Goal: Information Seeking & Learning: Learn about a topic

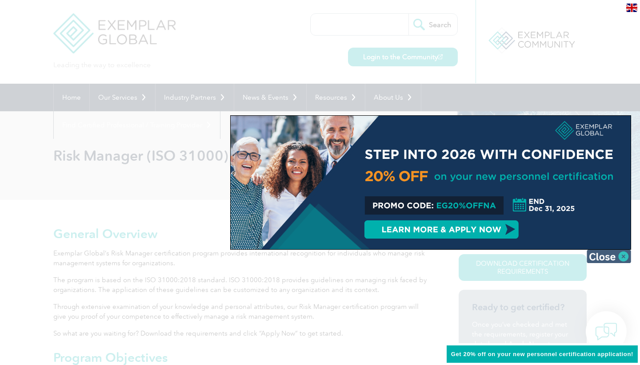
click at [626, 256] on img at bounding box center [609, 255] width 44 height 13
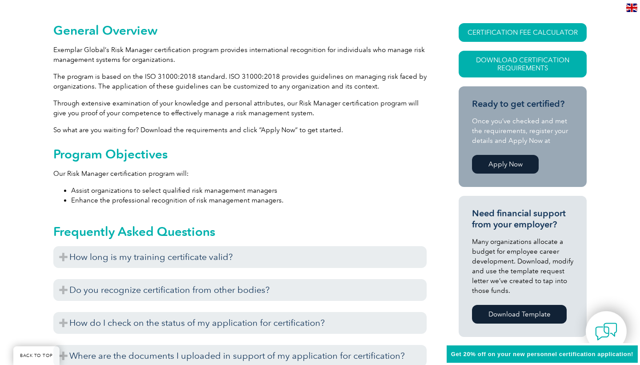
scroll to position [201, 0]
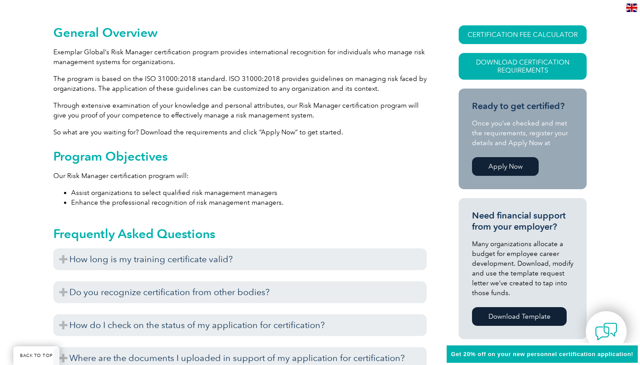
click at [120, 198] on li "Enhance the professional recognition of risk management managers." at bounding box center [249, 202] width 356 height 10
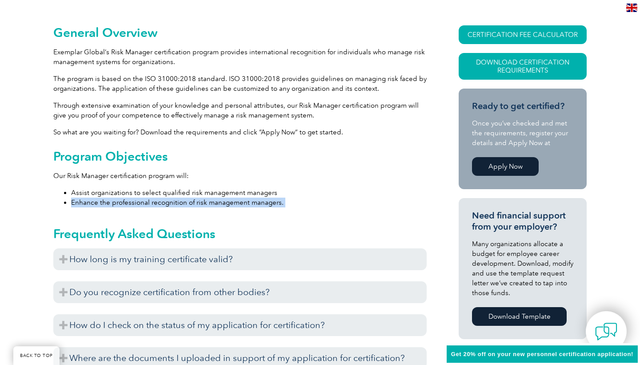
click at [120, 198] on li "Enhance the professional recognition of risk management managers." at bounding box center [249, 202] width 356 height 10
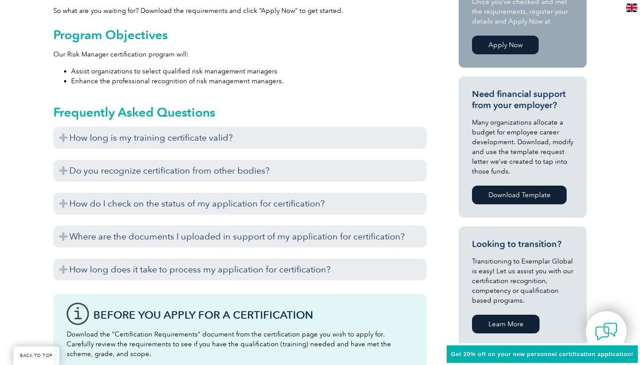
scroll to position [343, 0]
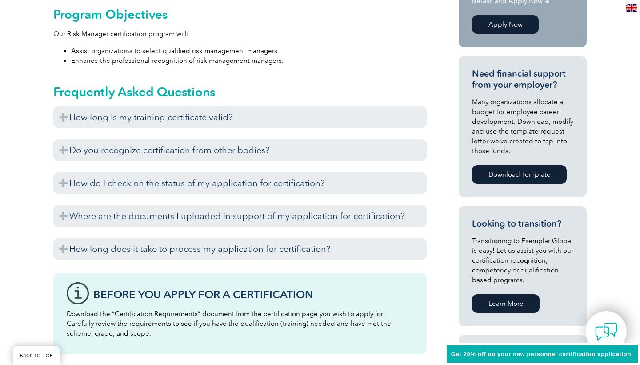
click at [129, 103] on div "Frequently Asked Questions How long is my training certificate valid? Exemplar …" at bounding box center [239, 168] width 373 height 192
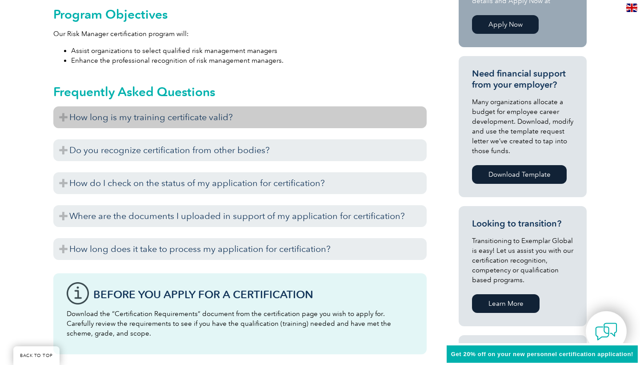
click at [128, 111] on h3 "How long is my training certificate valid?" at bounding box center [239, 117] width 373 height 22
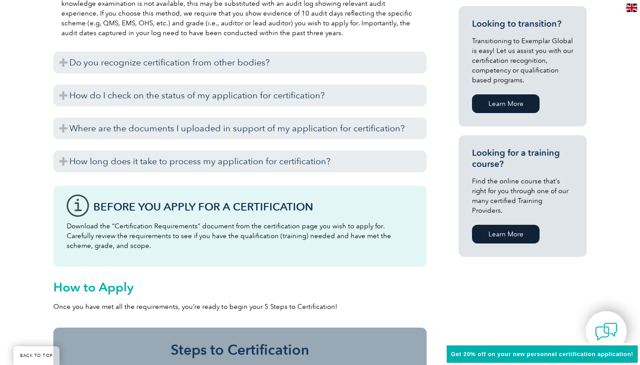
scroll to position [544, 0]
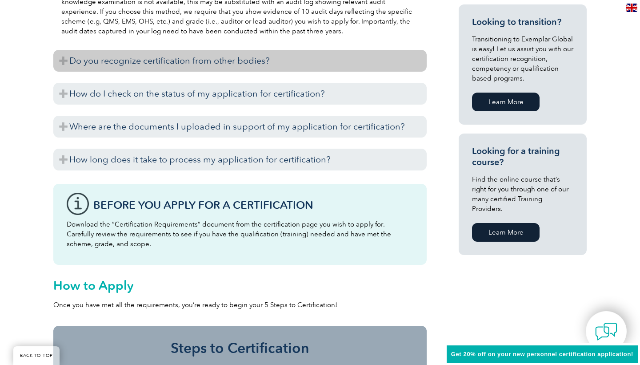
click at [108, 56] on h3 "Do you recognize certification from other bodies?" at bounding box center [239, 61] width 373 height 22
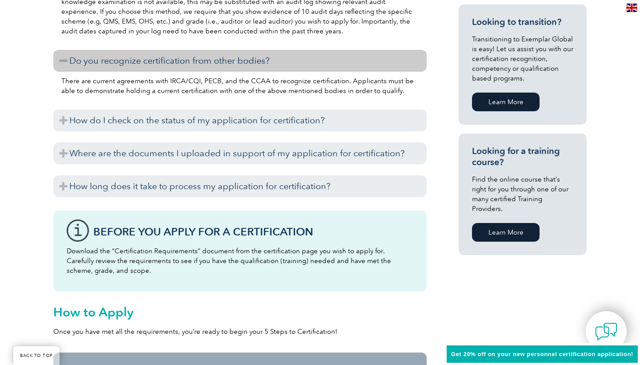
click at [122, 84] on p "There are current agreements with IRCA/CQI, PECB, and the CCAA to recognize cer…" at bounding box center [239, 86] width 357 height 20
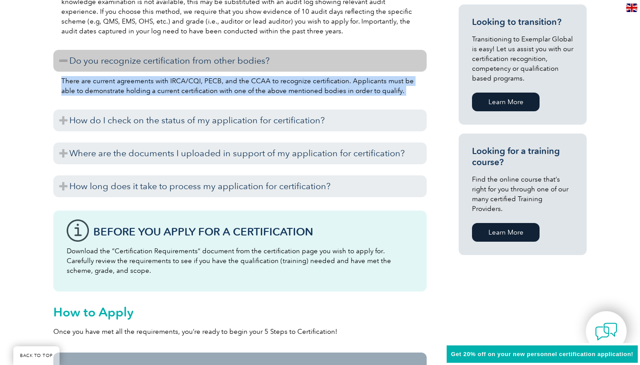
click at [122, 84] on p "There are current agreements with IRCA/CQI, PECB, and the CCAA to recognize cer…" at bounding box center [239, 86] width 357 height 20
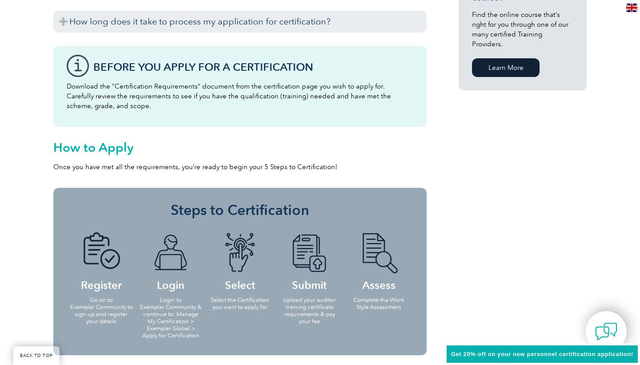
scroll to position [708, 0]
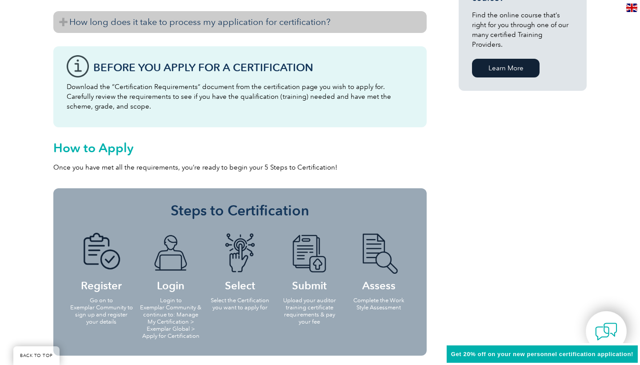
click at [118, 27] on h3 "How long does it take to process my application for certification?" at bounding box center [239, 22] width 373 height 22
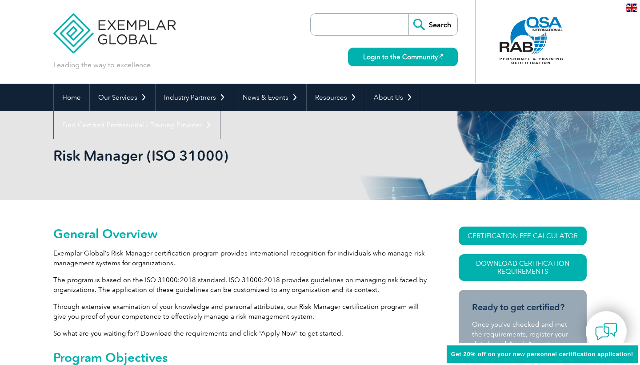
scroll to position [0, 0]
click at [521, 235] on link "CERTIFICATION FEE CALCULATOR" at bounding box center [523, 235] width 128 height 19
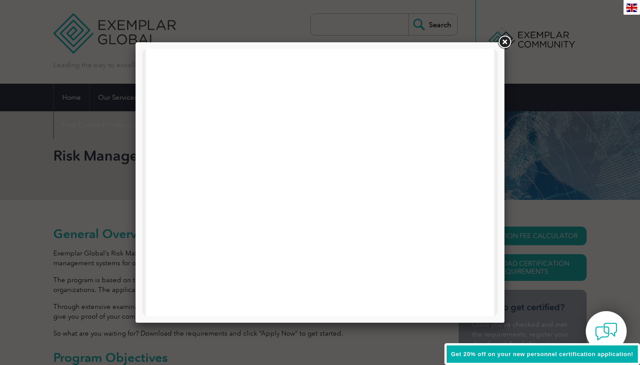
click at [507, 45] on link at bounding box center [505, 42] width 16 height 16
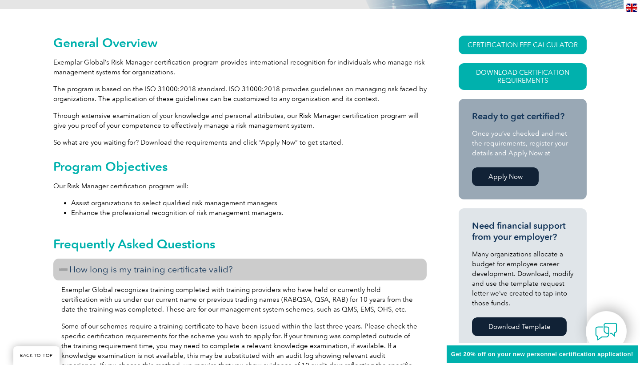
scroll to position [191, 0]
click at [503, 179] on link "Apply Now" at bounding box center [505, 176] width 67 height 19
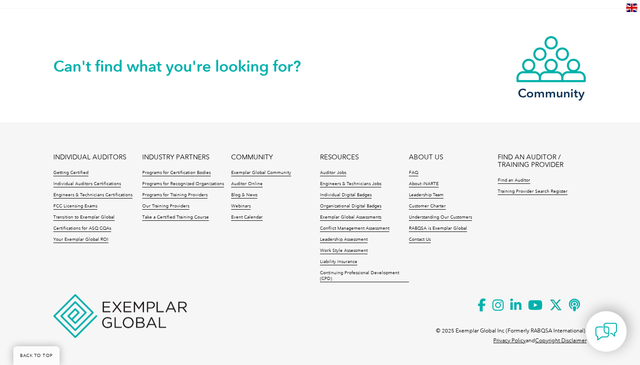
scroll to position [919, 0]
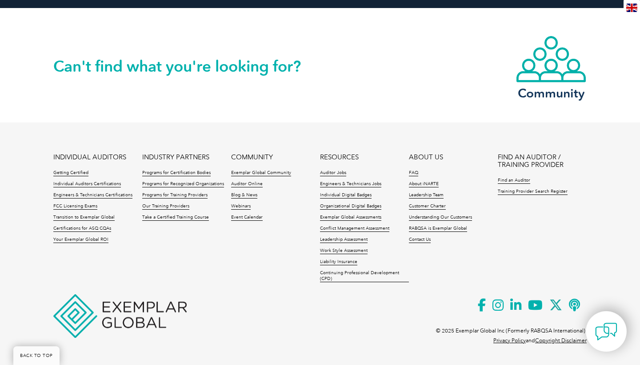
scroll to position [1071, 0]
